Goal: Transaction & Acquisition: Purchase product/service

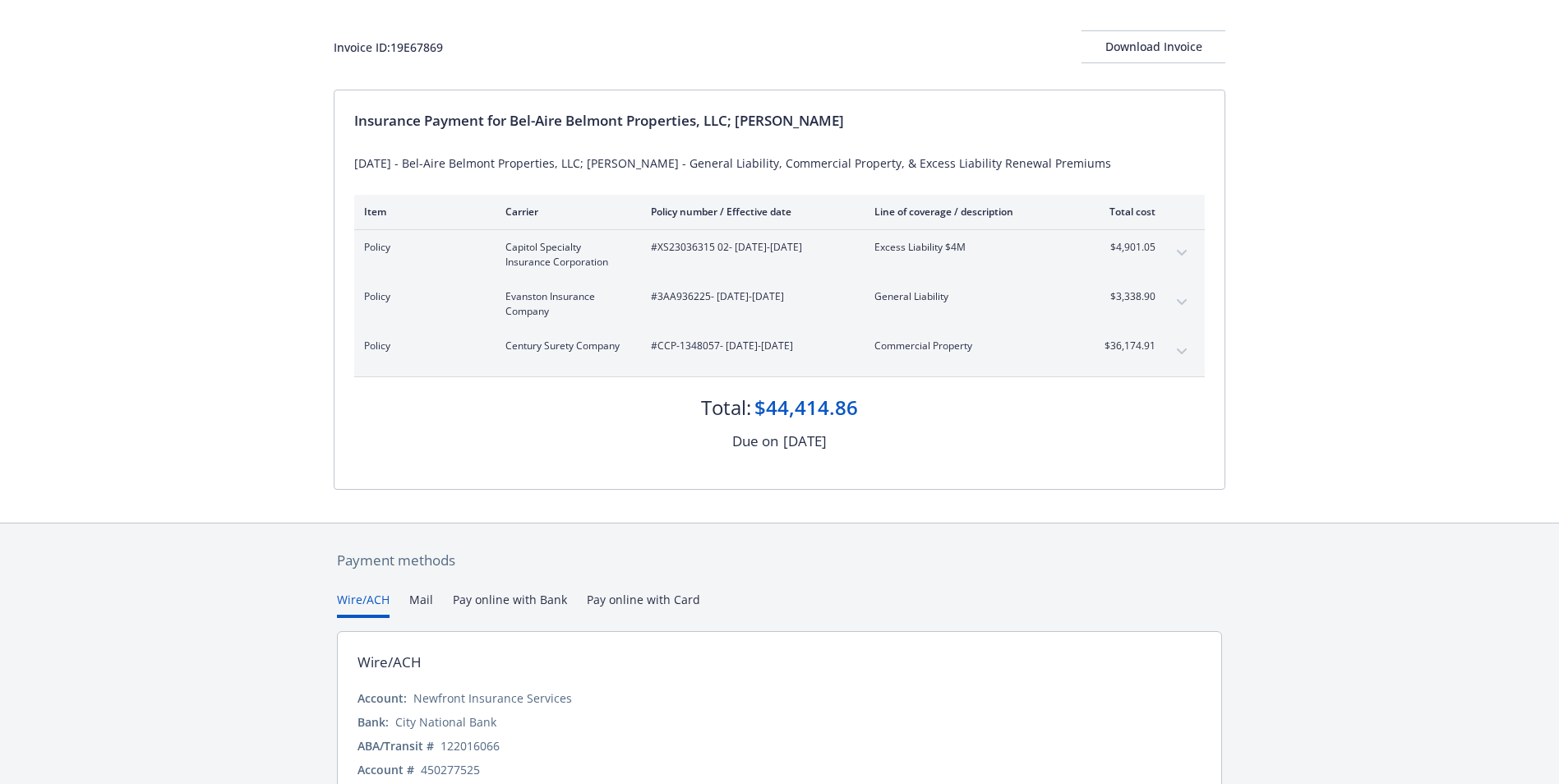
scroll to position [160, 0]
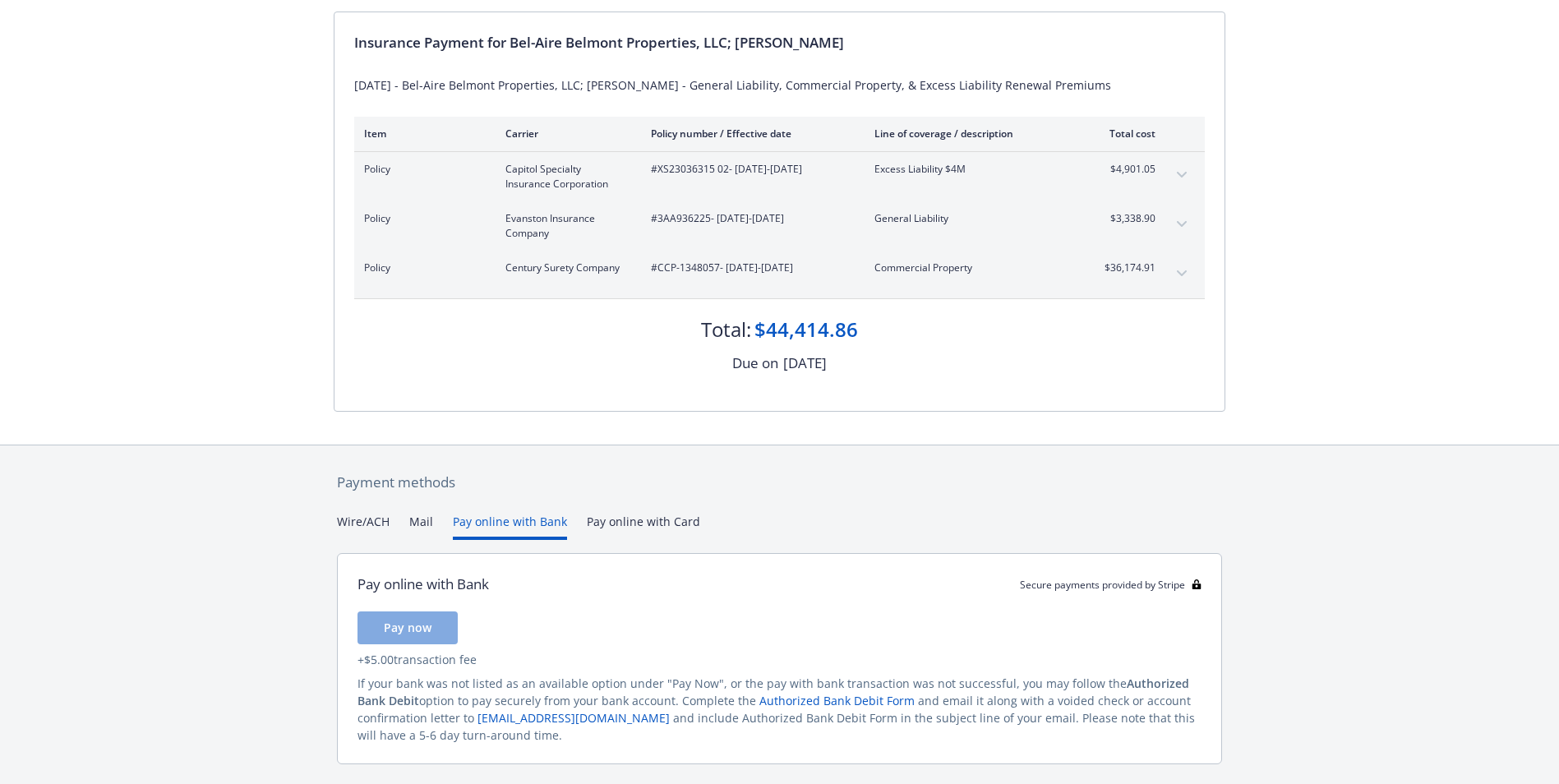
click at [496, 526] on button "Pay online with Bank" at bounding box center [510, 526] width 114 height 27
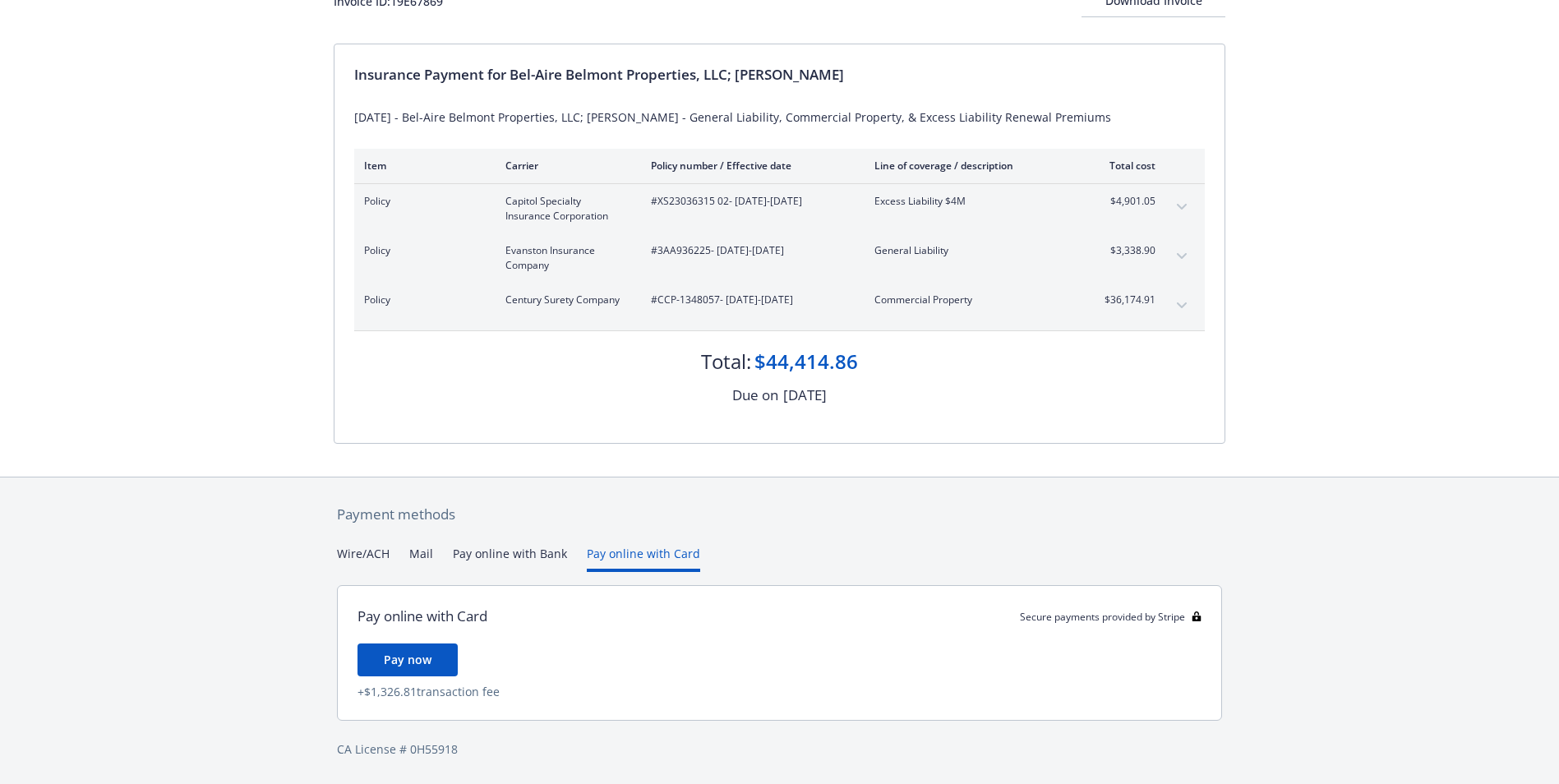
scroll to position [127, 0]
click at [668, 469] on div "Secure payments provided by Stripe Invoice ID: 19E67869 Download Invoice Insura…" at bounding box center [780, 328] width 1559 height 911
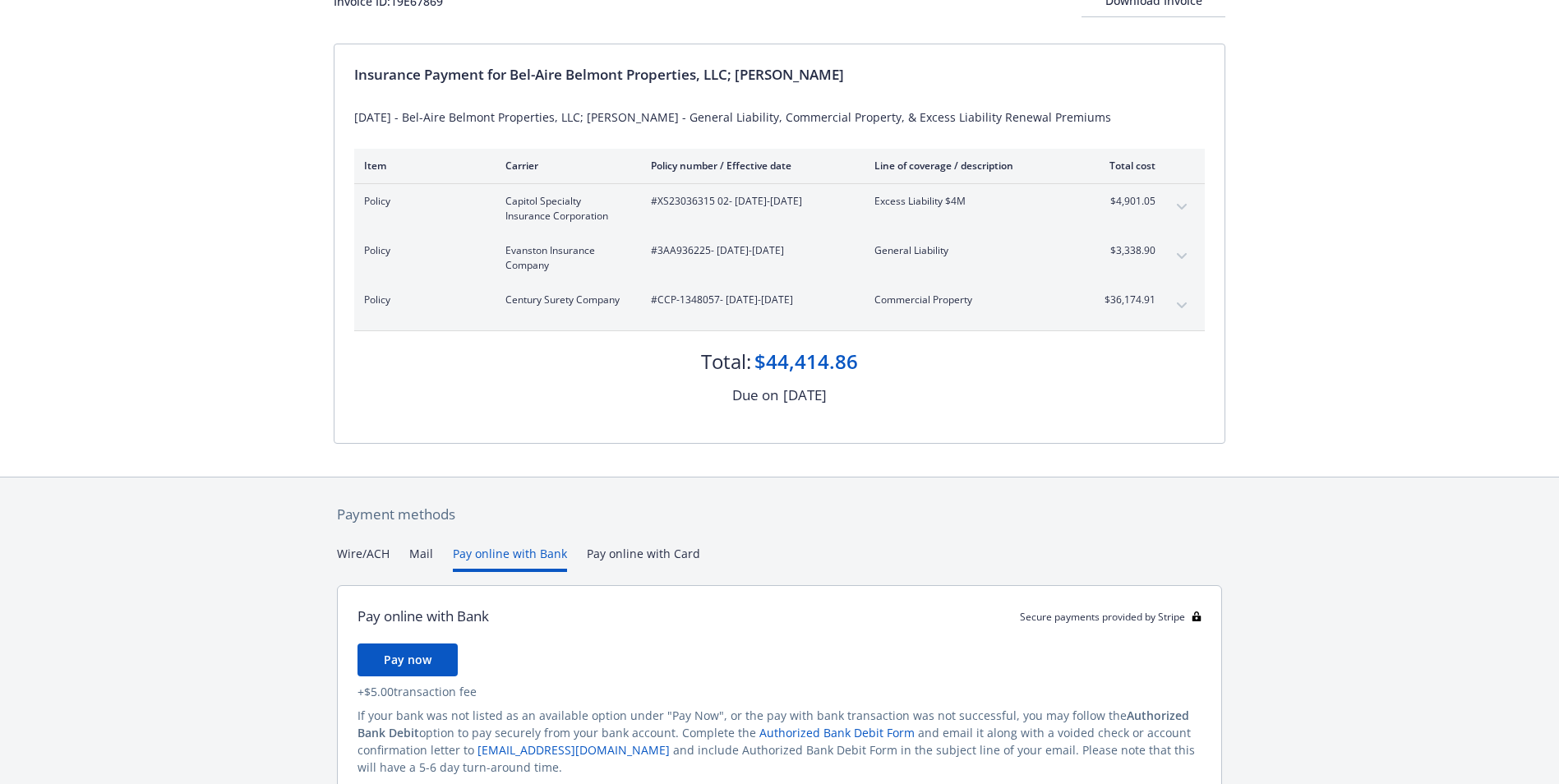
click at [515, 556] on button "Pay online with Bank" at bounding box center [510, 558] width 114 height 27
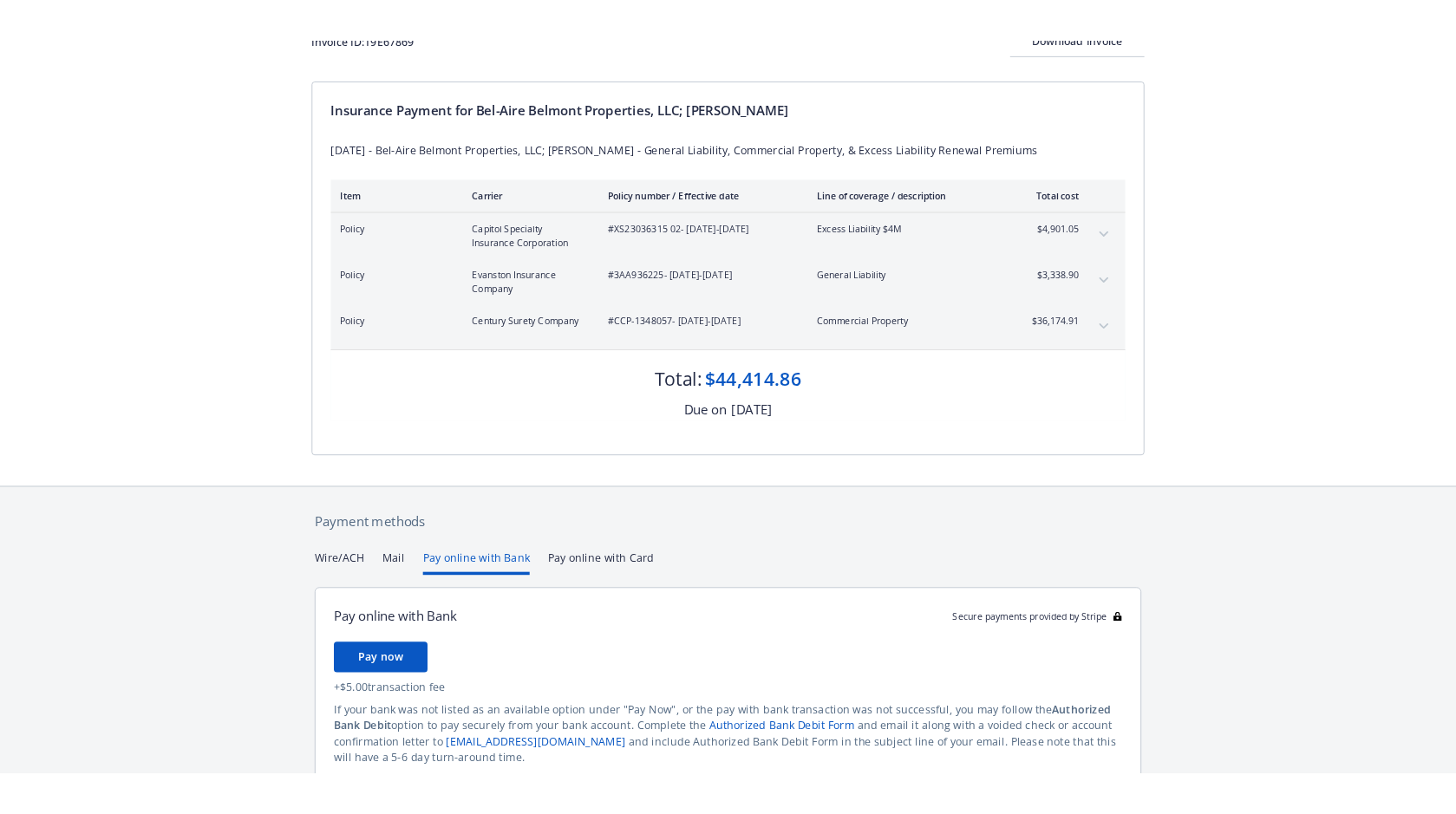
scroll to position [215, 0]
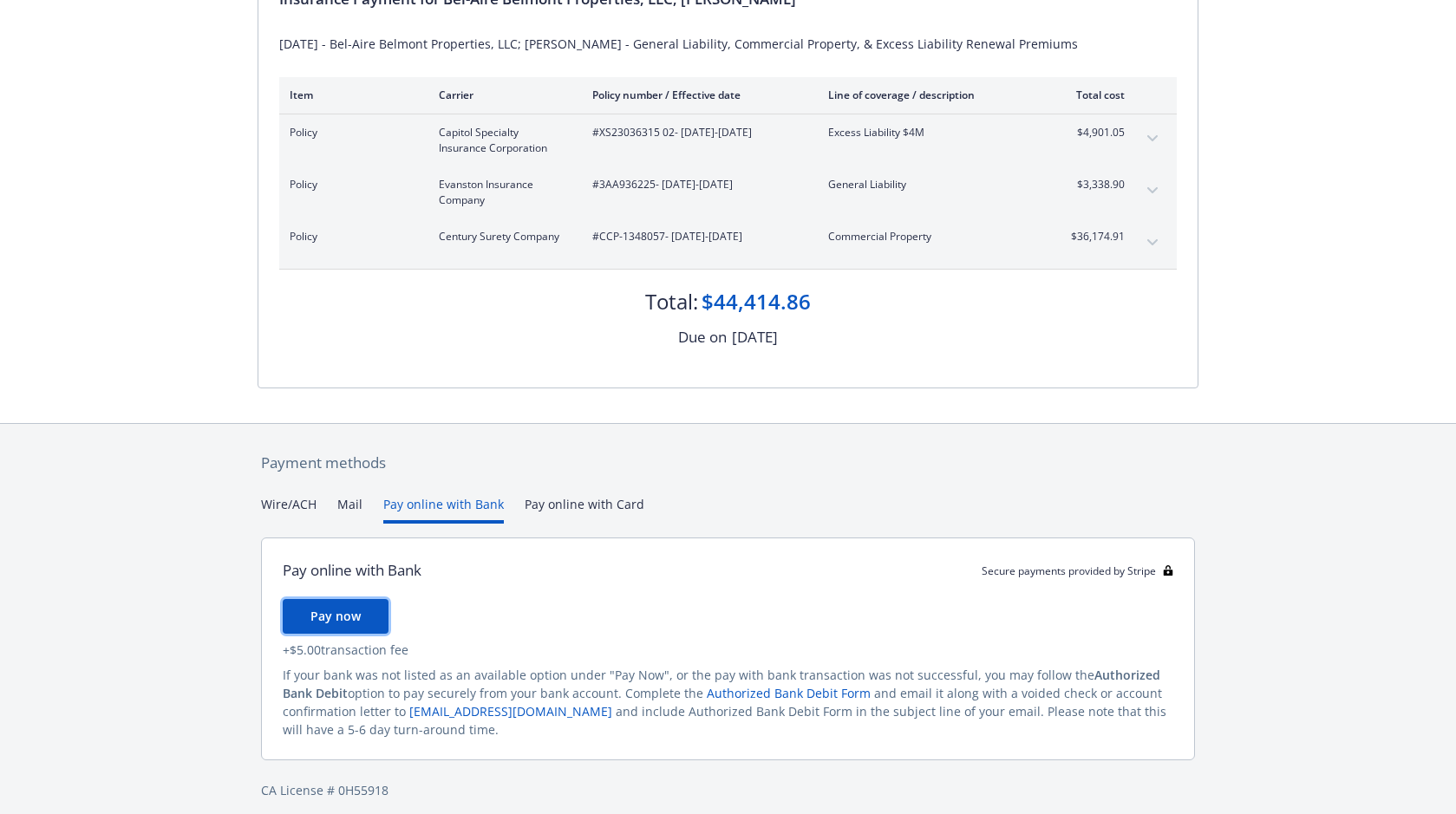
click at [351, 616] on span "Pay now" at bounding box center [335, 616] width 51 height 16
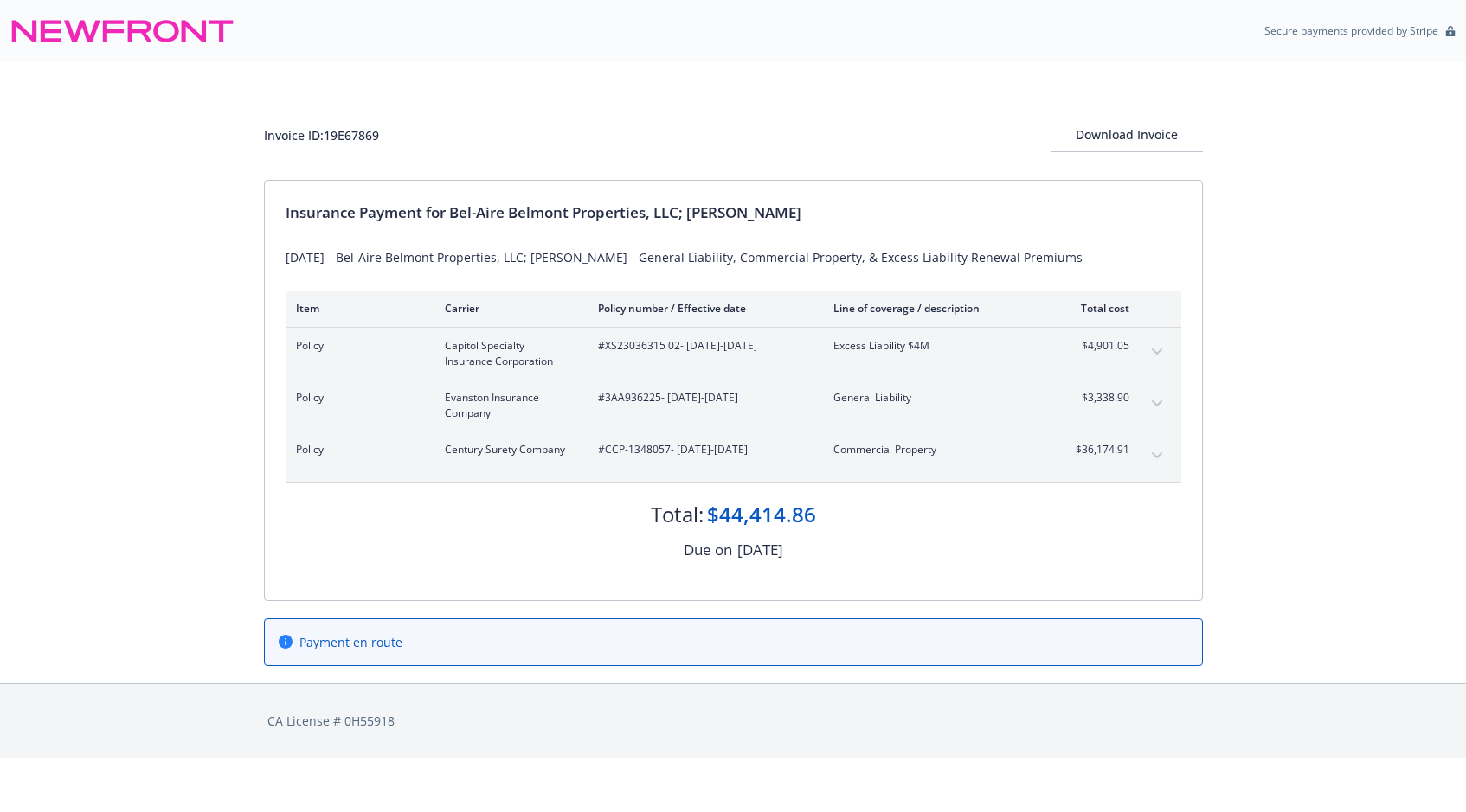
click at [283, 640] on icon at bounding box center [286, 642] width 13 height 13
click at [328, 640] on span "Payment en route" at bounding box center [351, 642] width 103 height 18
click at [414, 646] on div "Payment en route" at bounding box center [734, 642] width 910 height 18
drag, startPoint x: 418, startPoint y: 637, endPoint x: 229, endPoint y: 636, distance: 189.0
click at [229, 636] on div "Invoice ID: 19E67869 Download Invoice Insurance Payment for Bel-Aire Belmont Pr…" at bounding box center [733, 373] width 1466 height 621
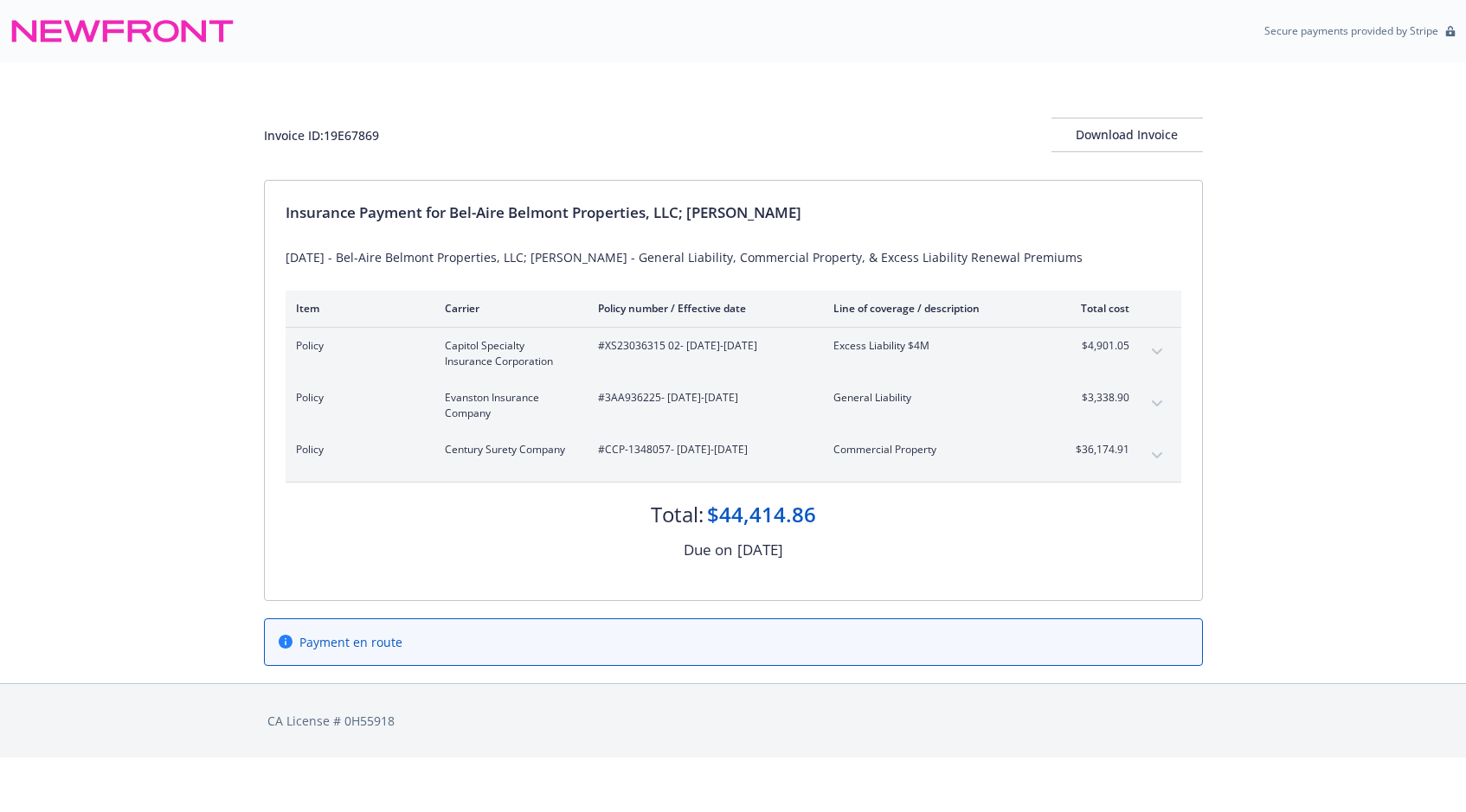
click at [537, 535] on div "Total: $44,414.86 Due on [DATE]" at bounding box center [733, 522] width 895 height 79
click at [1157, 350] on icon "expand content" at bounding box center [1156, 352] width 11 height 7
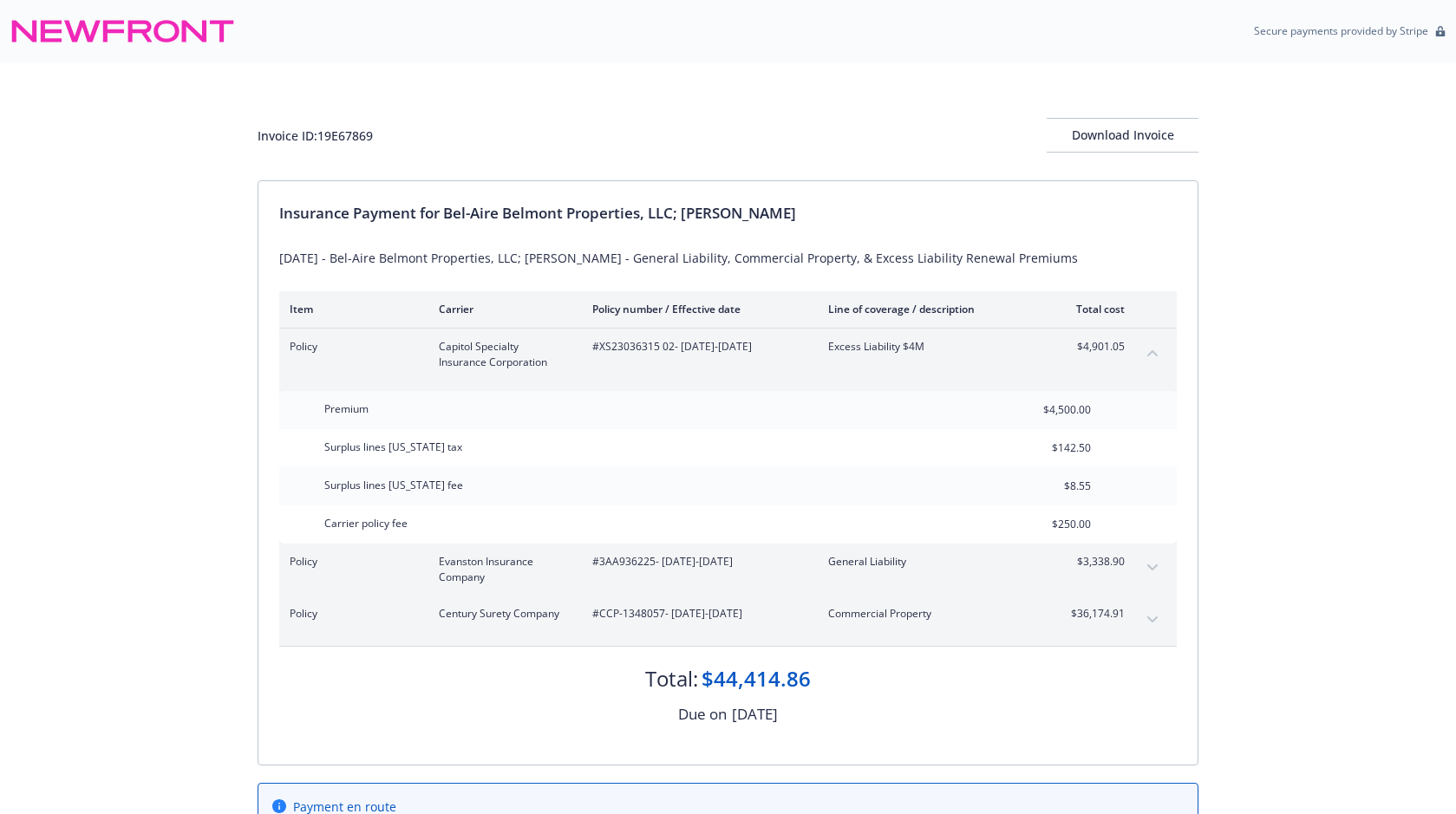
click at [1159, 350] on button "collapse content" at bounding box center [1152, 352] width 28 height 28
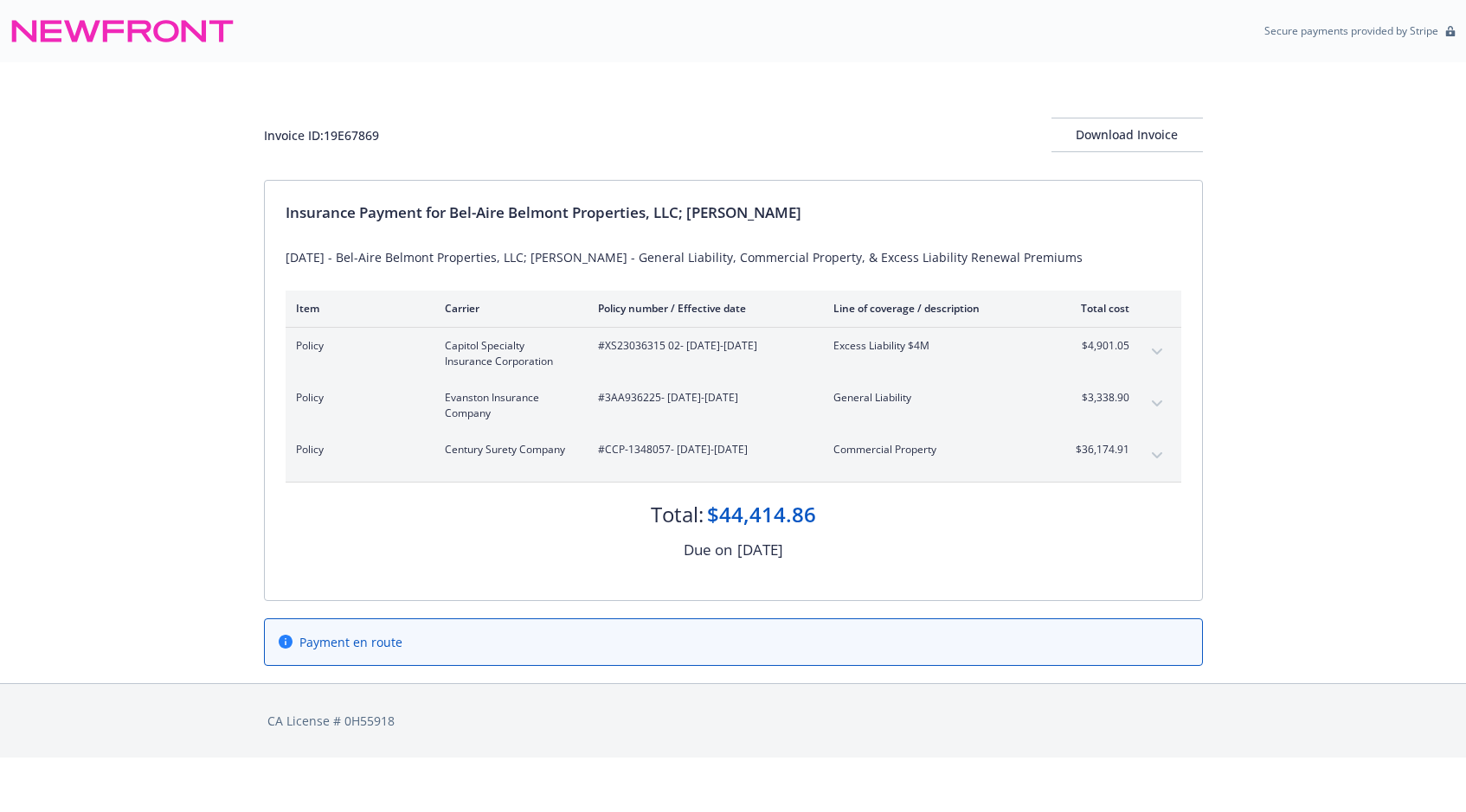
click at [1157, 402] on icon "expand content" at bounding box center [1156, 403] width 11 height 7
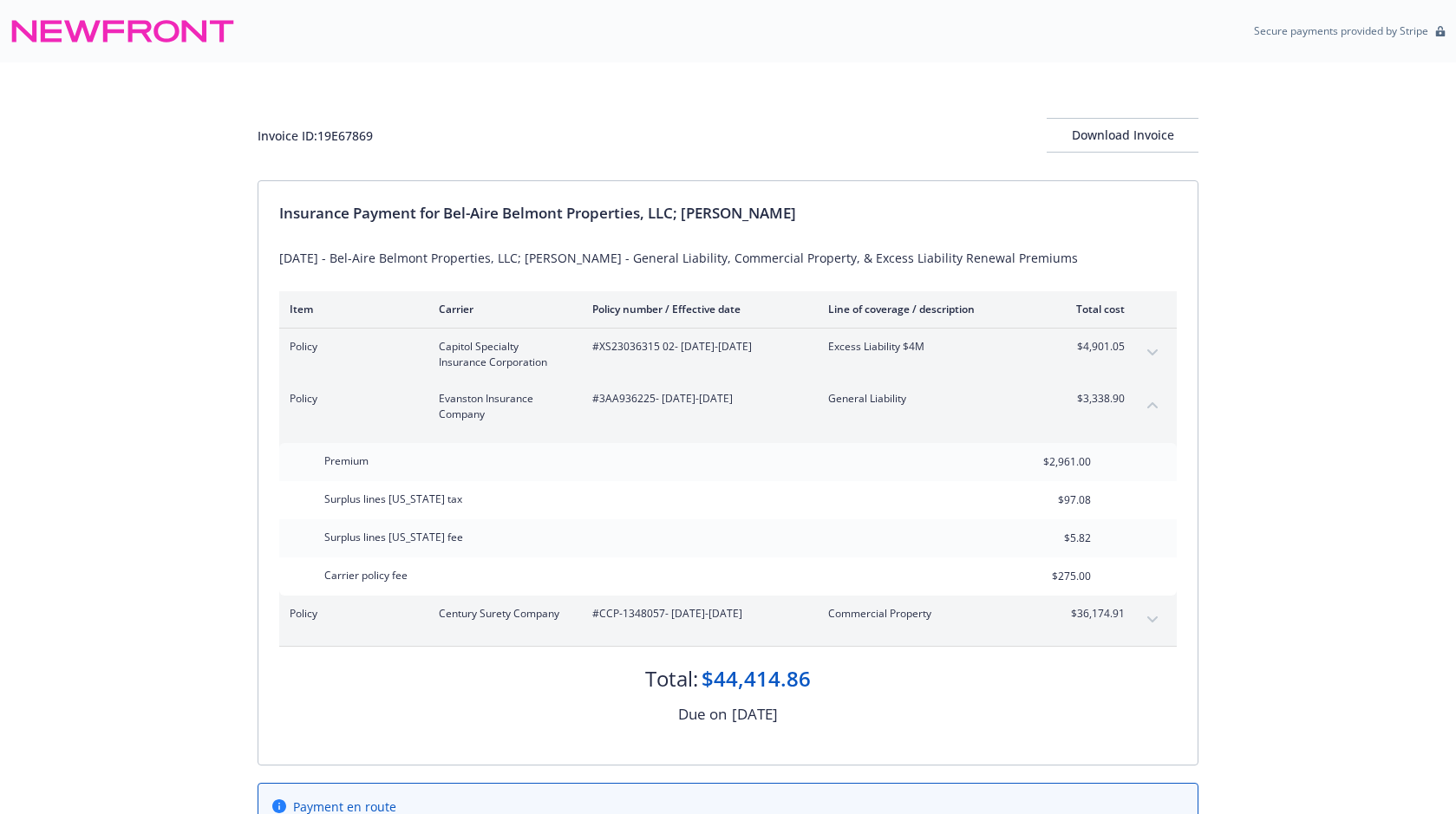
click at [1156, 405] on icon "collapse content" at bounding box center [1152, 404] width 11 height 7
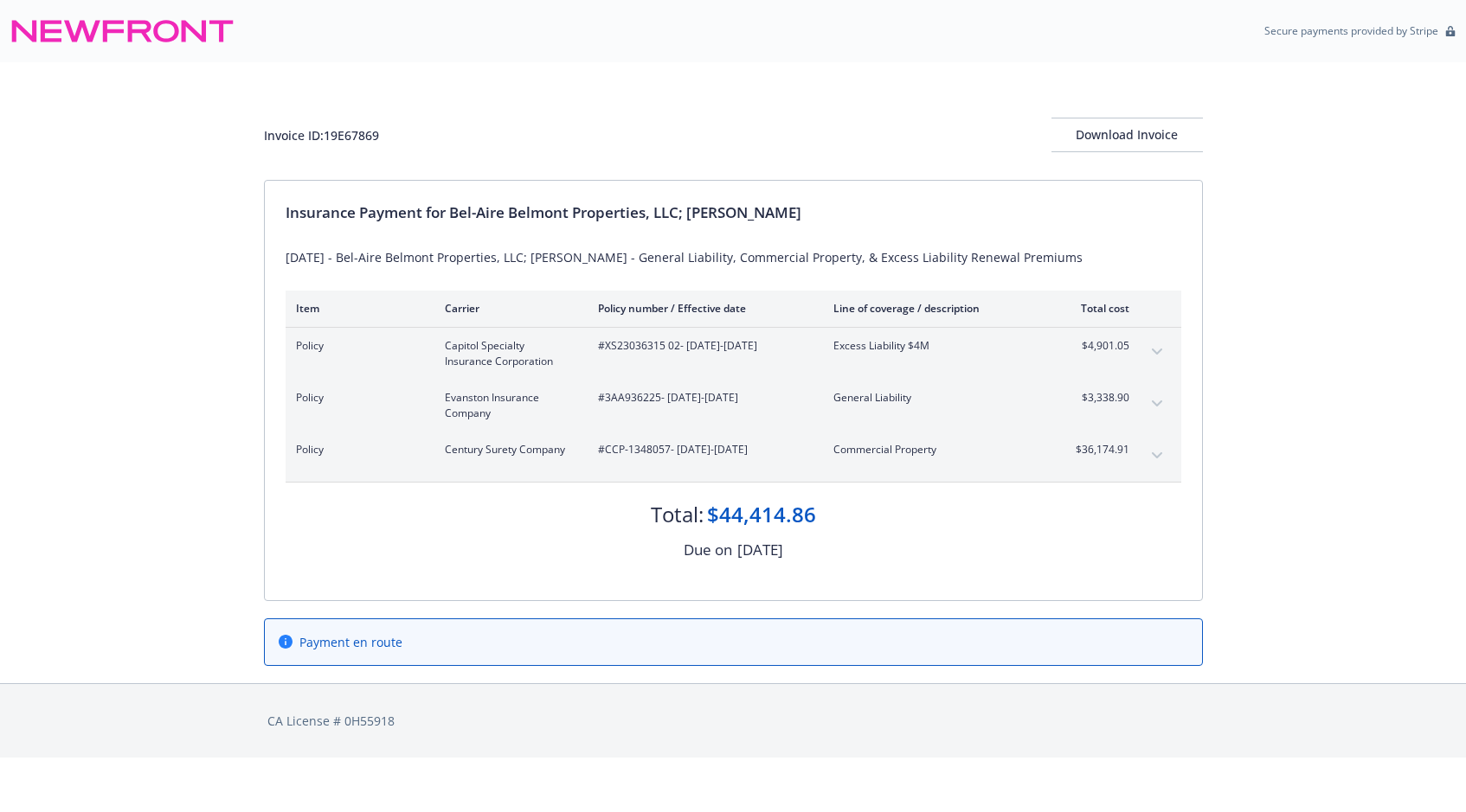
click at [1154, 462] on button "expand content" at bounding box center [1156, 456] width 28 height 28
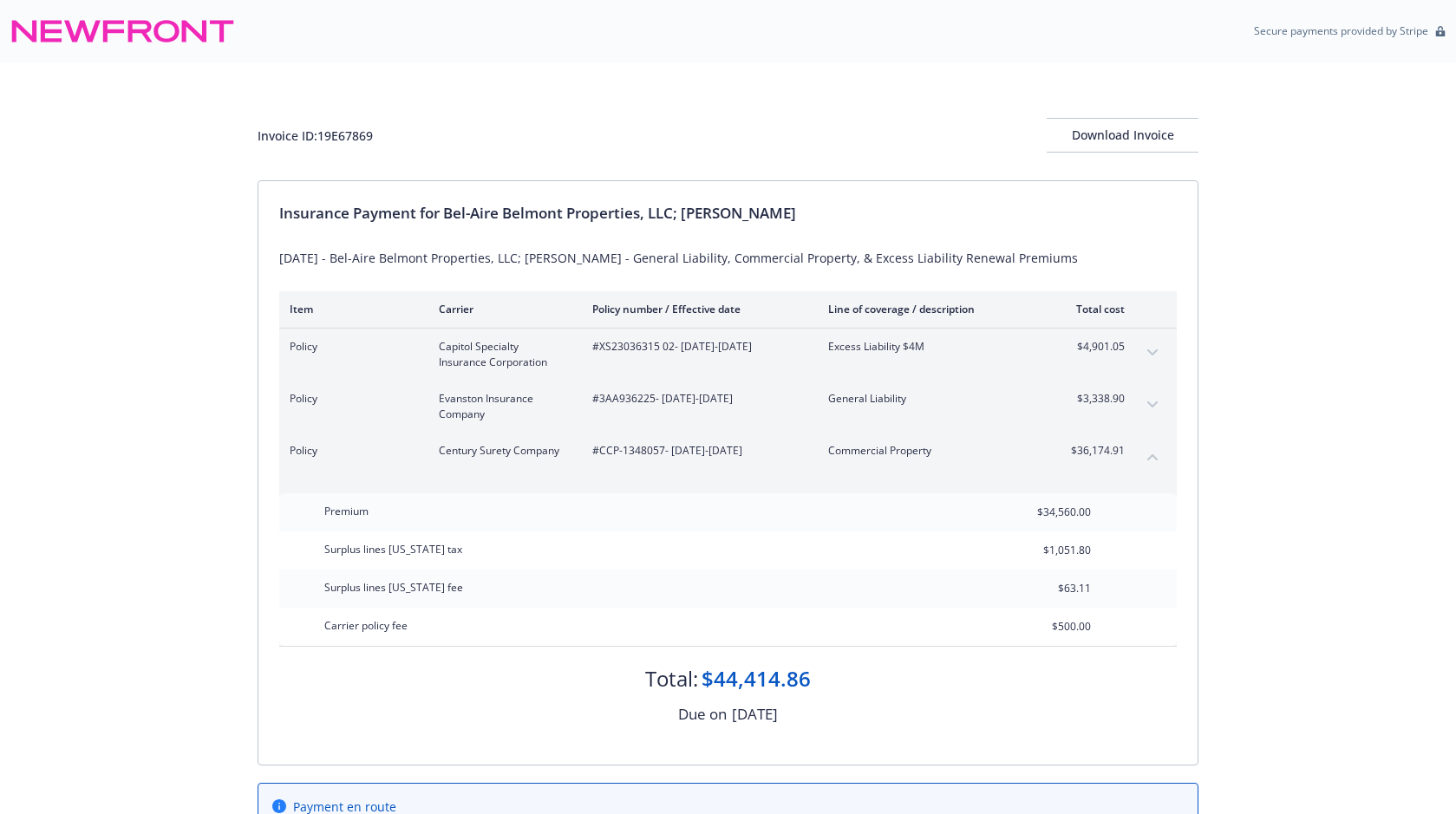
click at [1156, 458] on icon "collapse content" at bounding box center [1152, 457] width 11 height 7
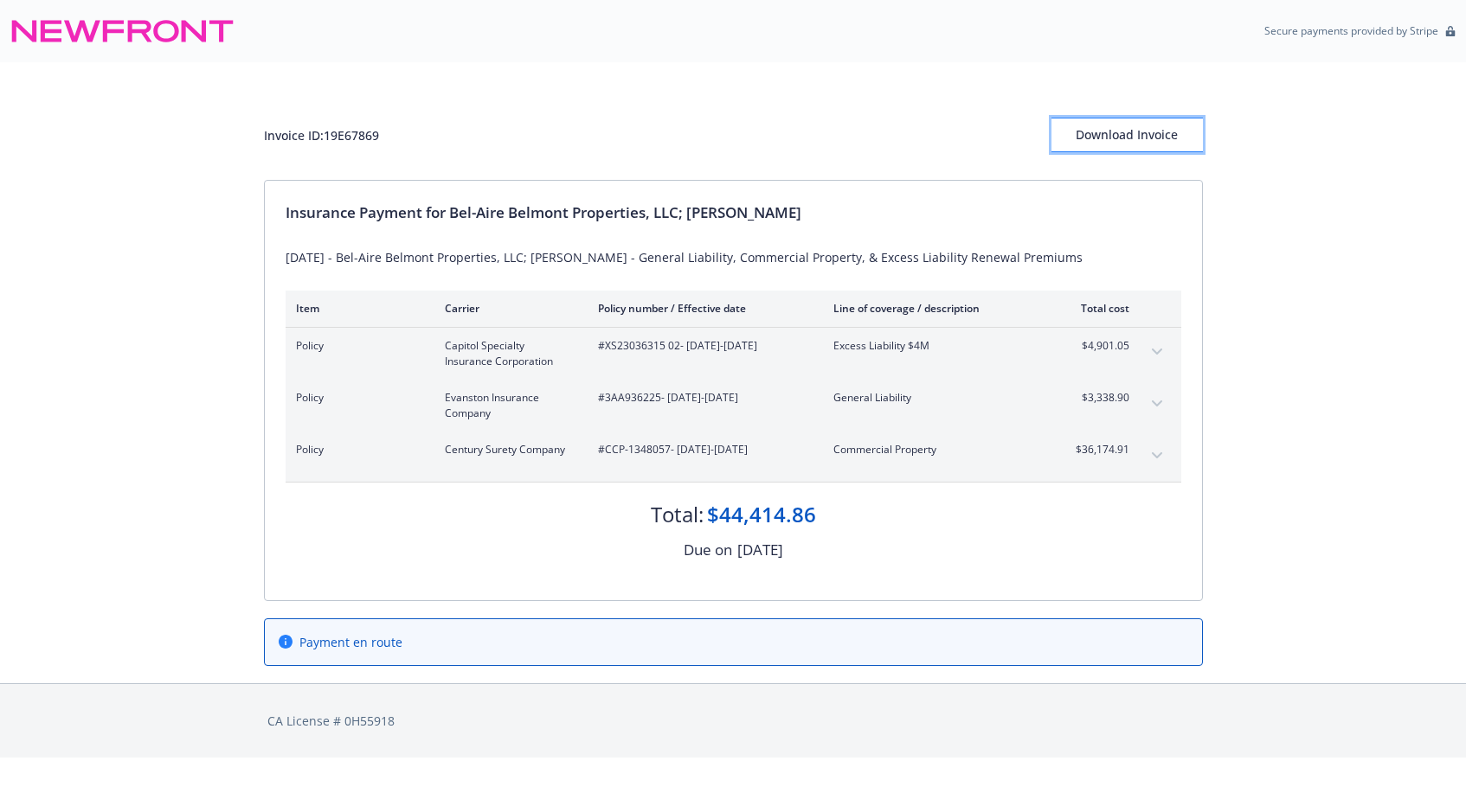
click at [1128, 139] on div "Download Invoice" at bounding box center [1127, 135] width 151 height 32
